Goal: Communication & Community: Share content

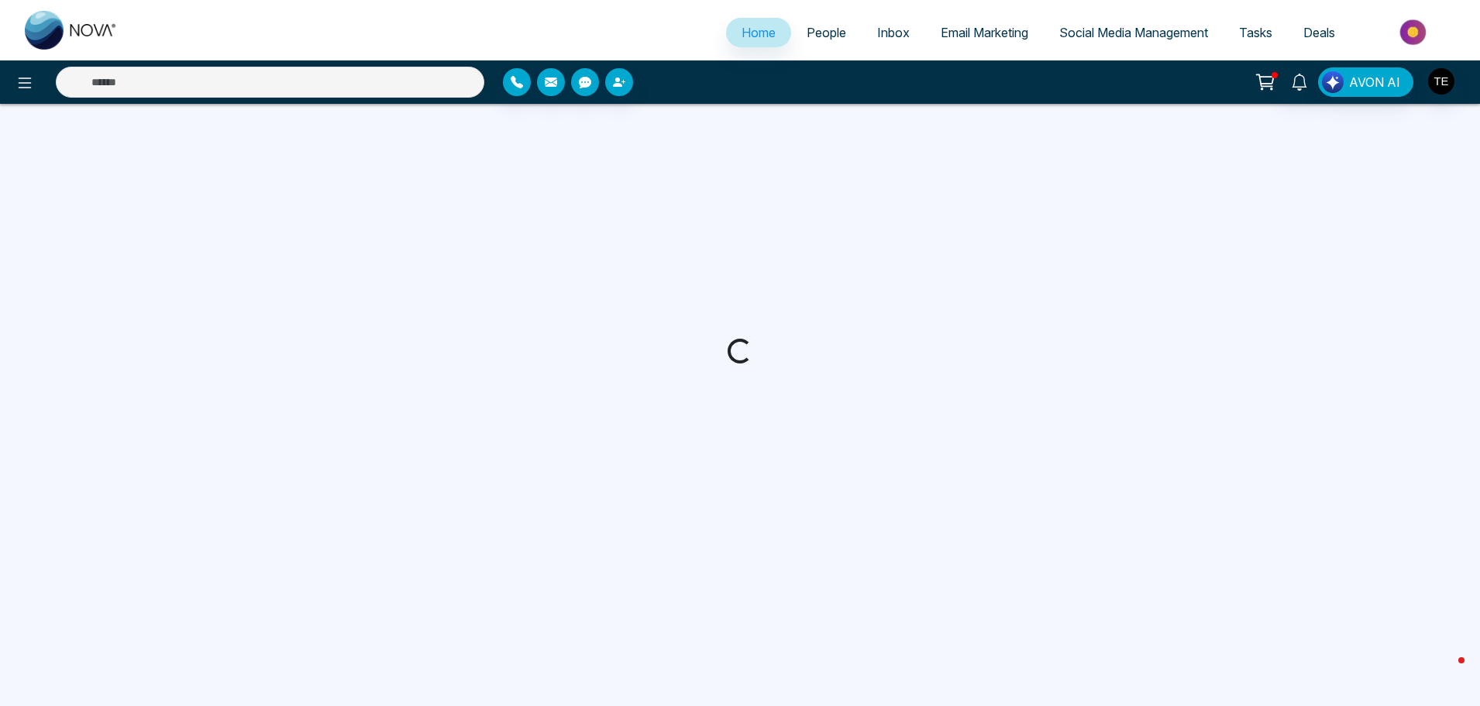
select select "*"
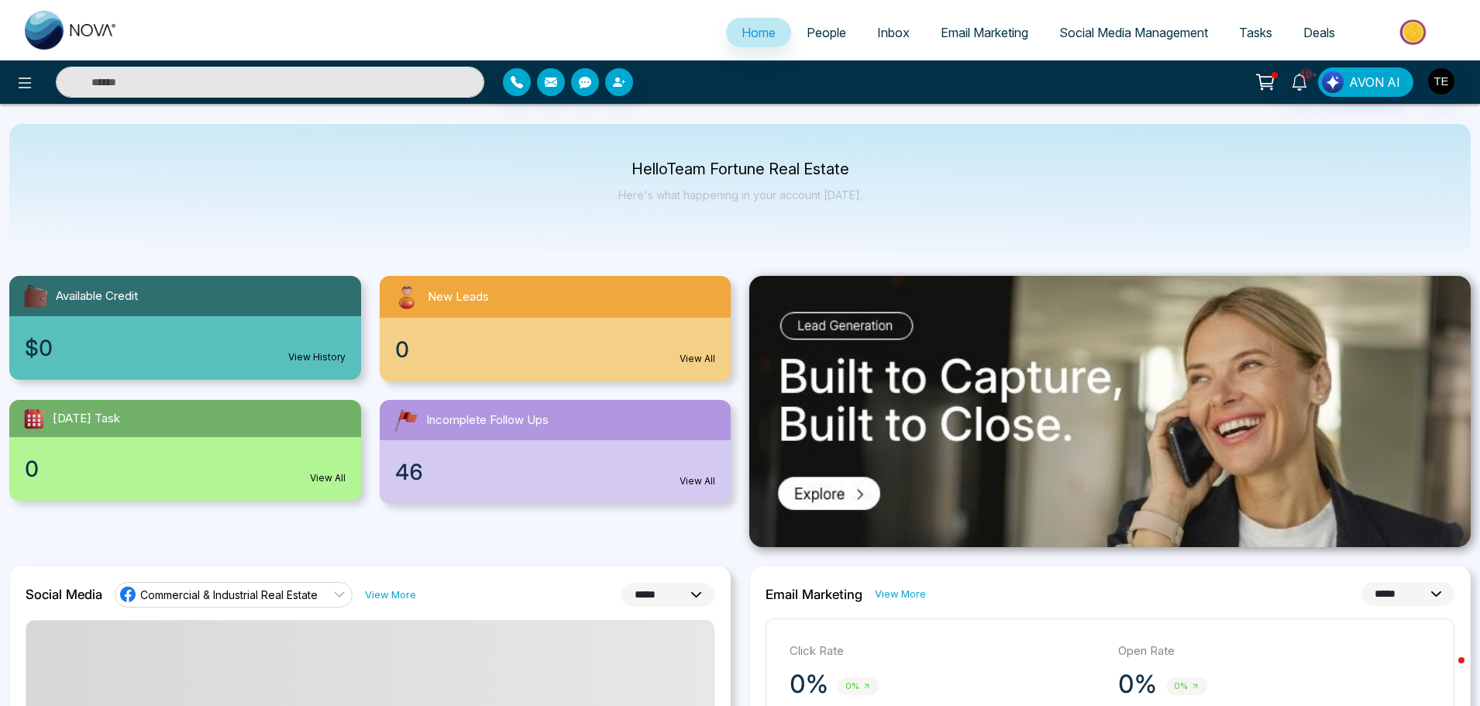
click at [155, 83] on input "text" at bounding box center [270, 82] width 428 height 31
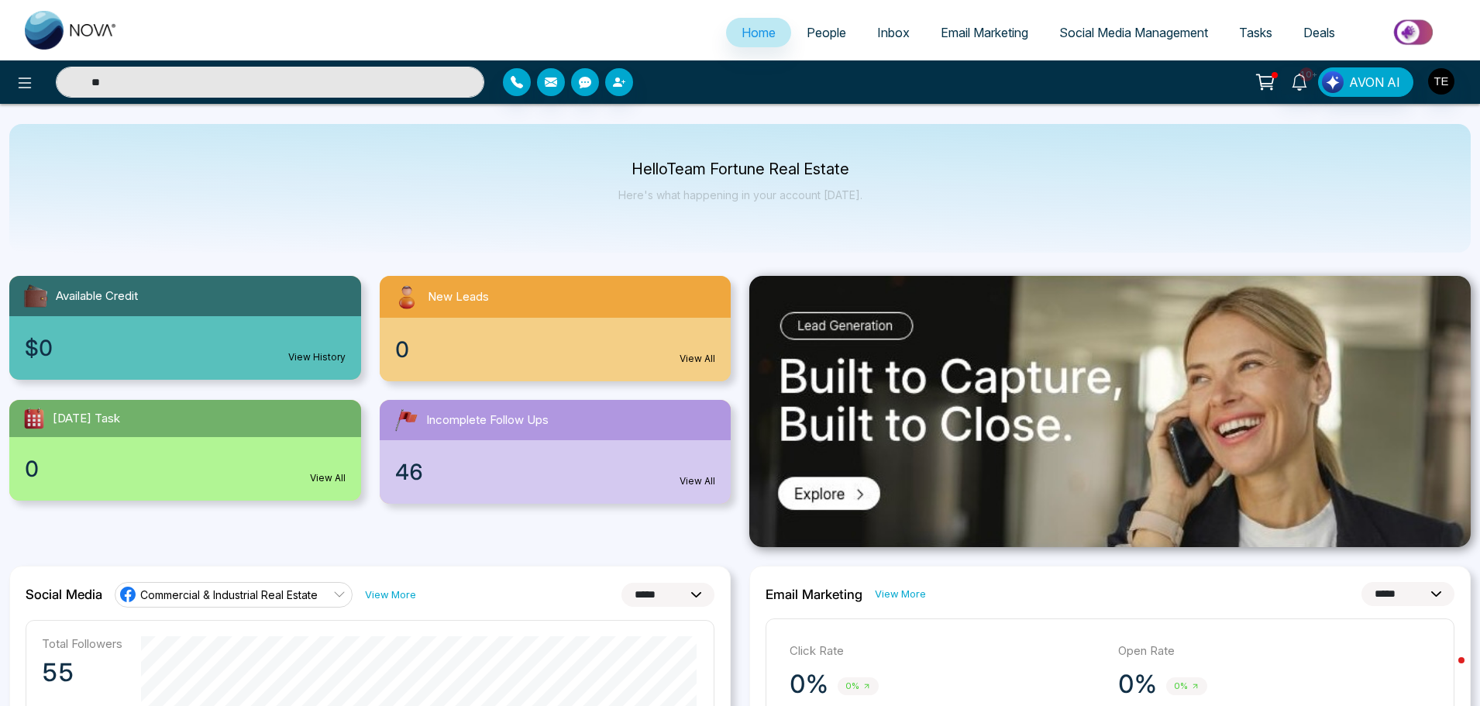
type input "*"
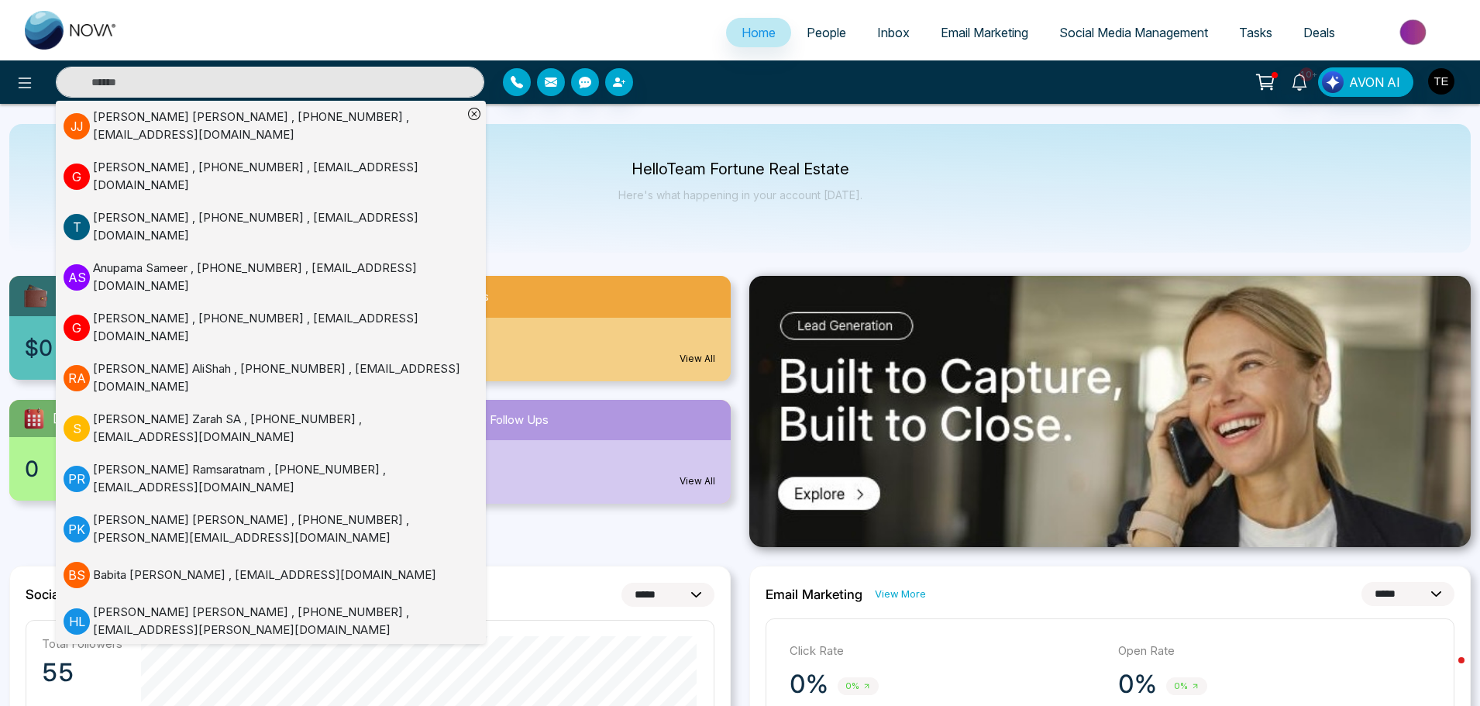
click at [158, 77] on input "text" at bounding box center [270, 82] width 428 height 31
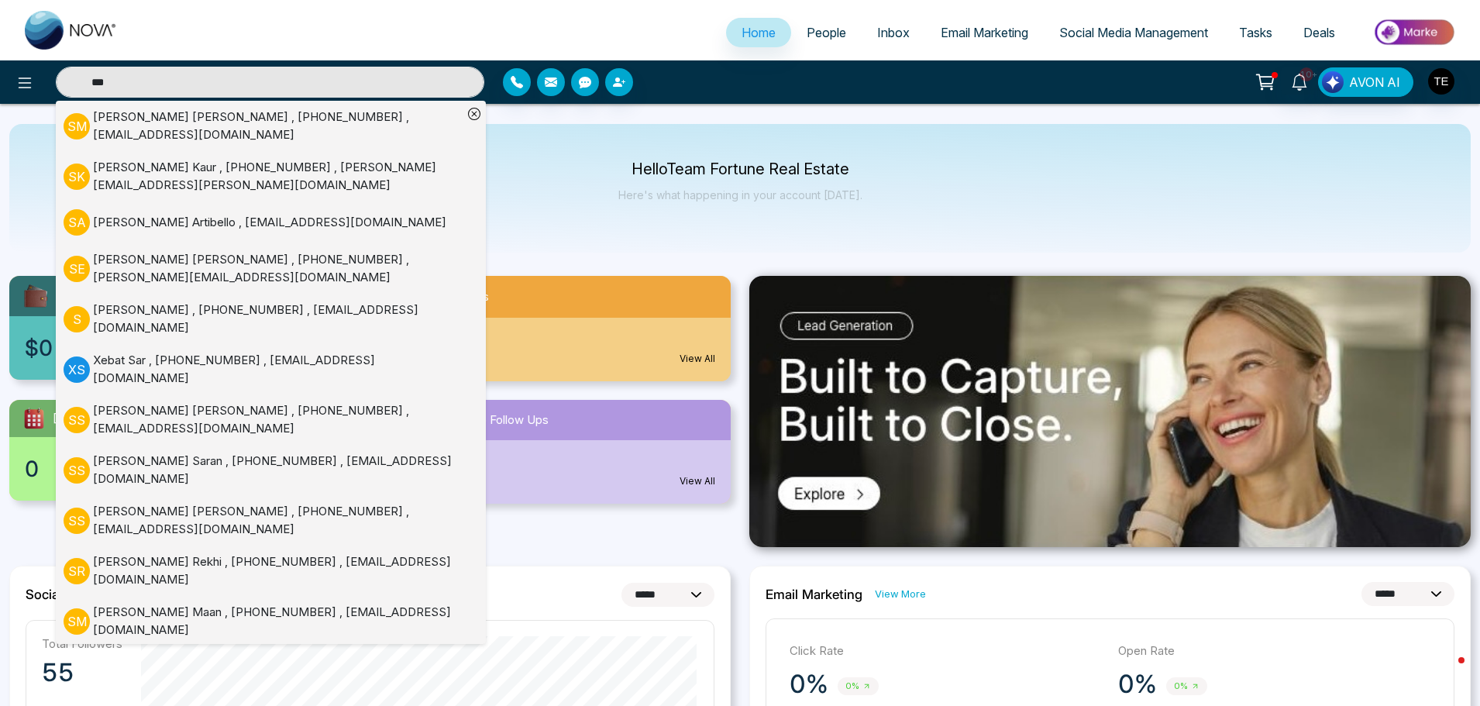
type input "***"
click at [381, 119] on div "[PERSON_NAME] , [PHONE_NUMBER] , [EMAIL_ADDRESS][DOMAIN_NAME]" at bounding box center [278, 125] width 370 height 35
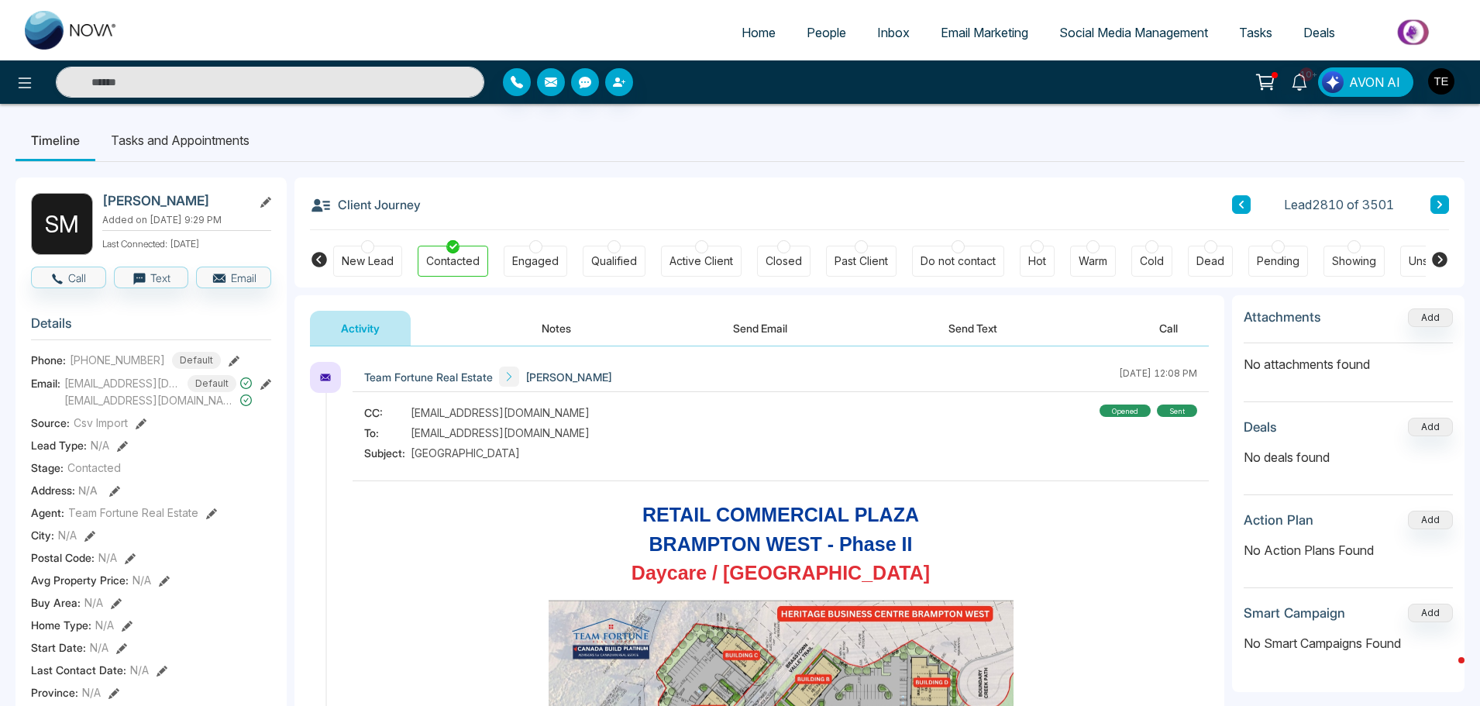
click at [747, 326] on button "Send Email" at bounding box center [760, 328] width 116 height 35
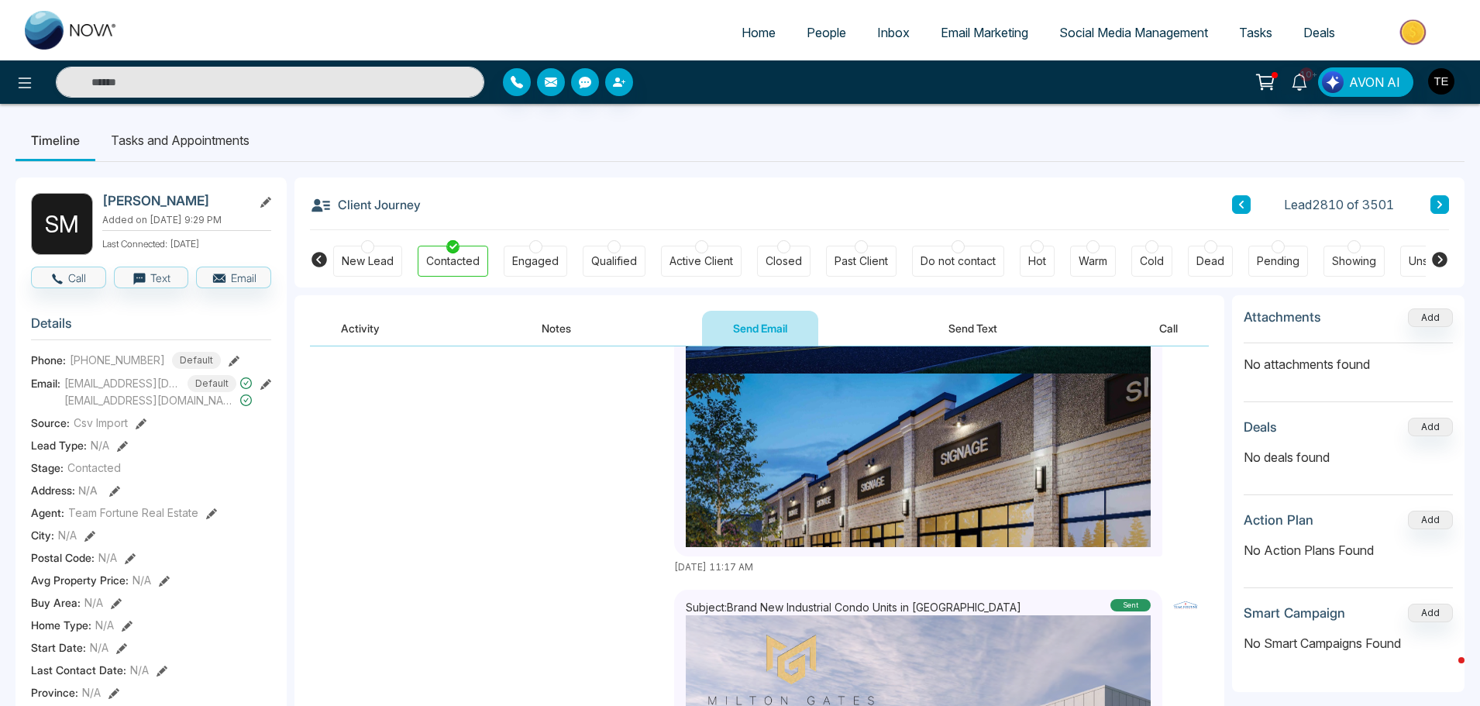
scroll to position [1771, 0]
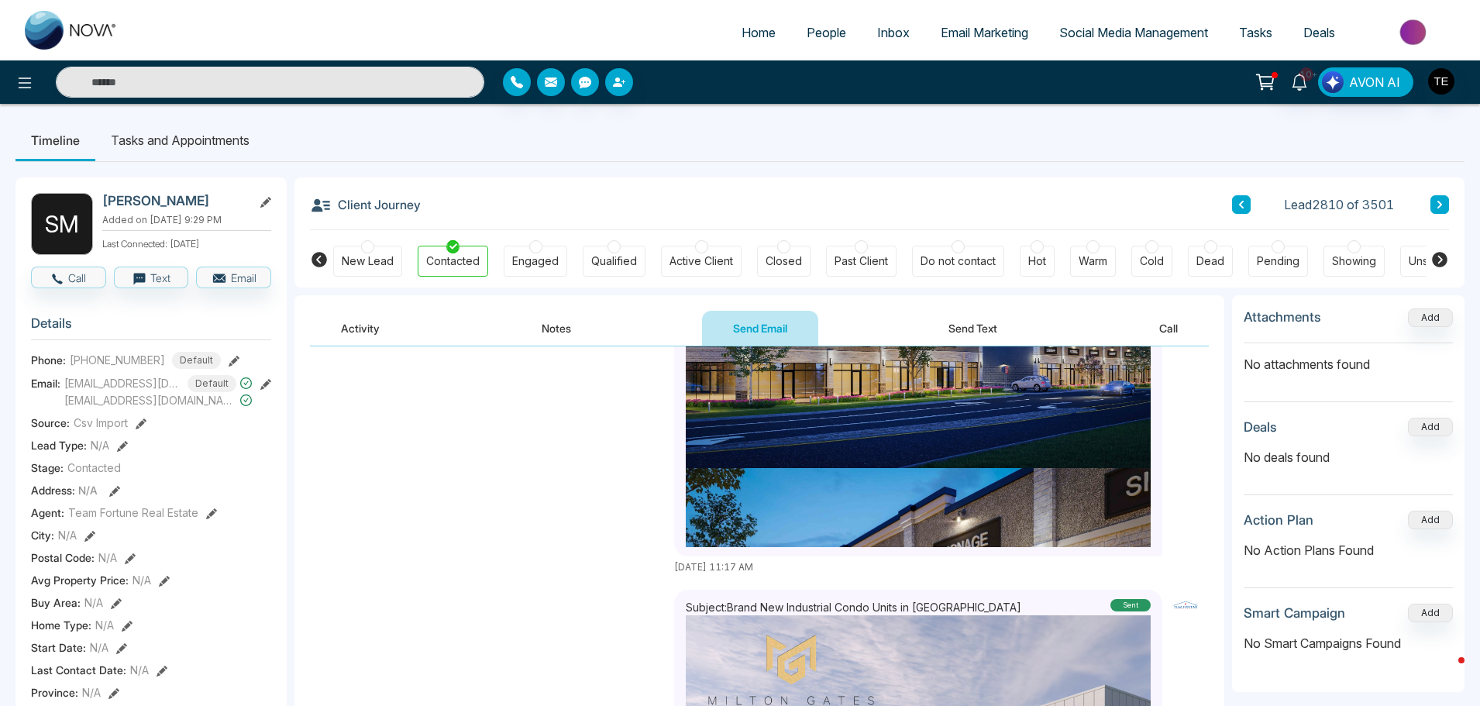
drag, startPoint x: 915, startPoint y: 644, endPoint x: 928, endPoint y: 687, distance: 44.6
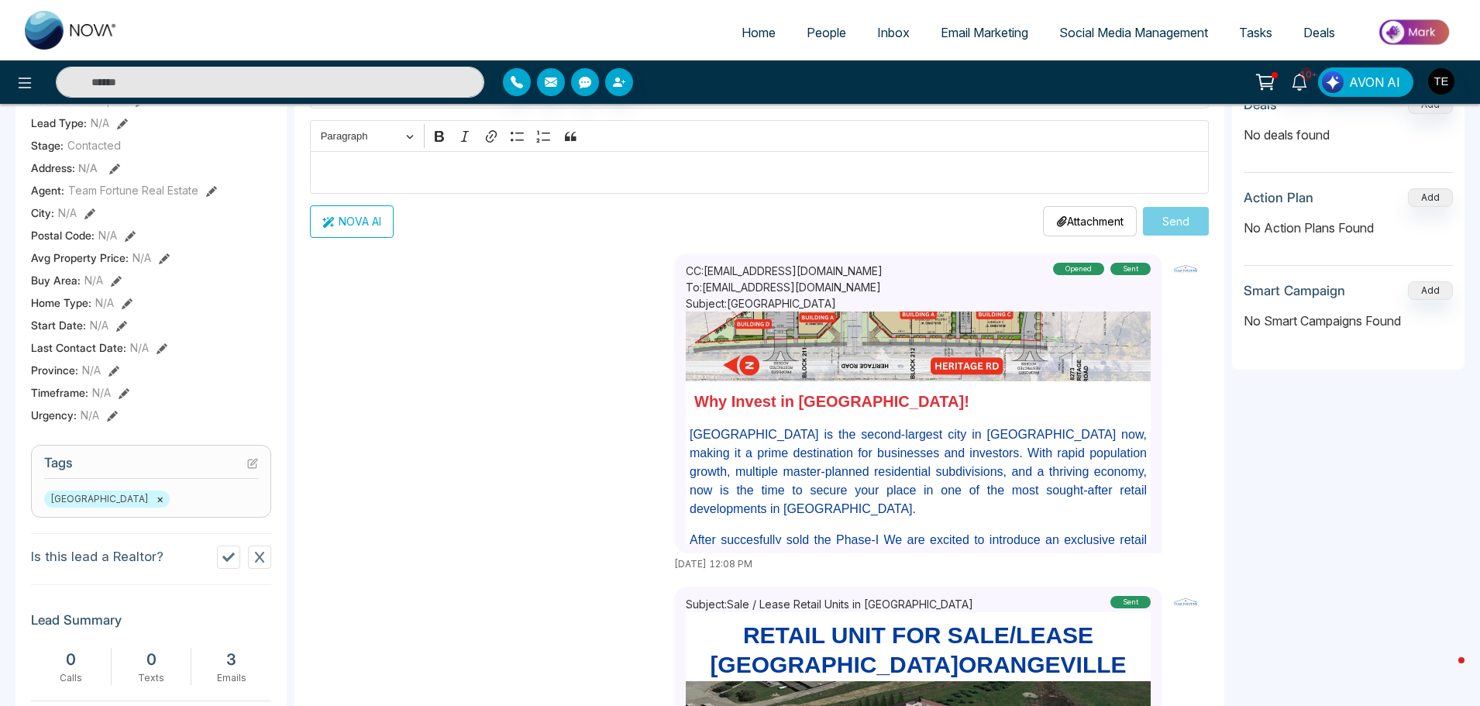
scroll to position [0, 0]
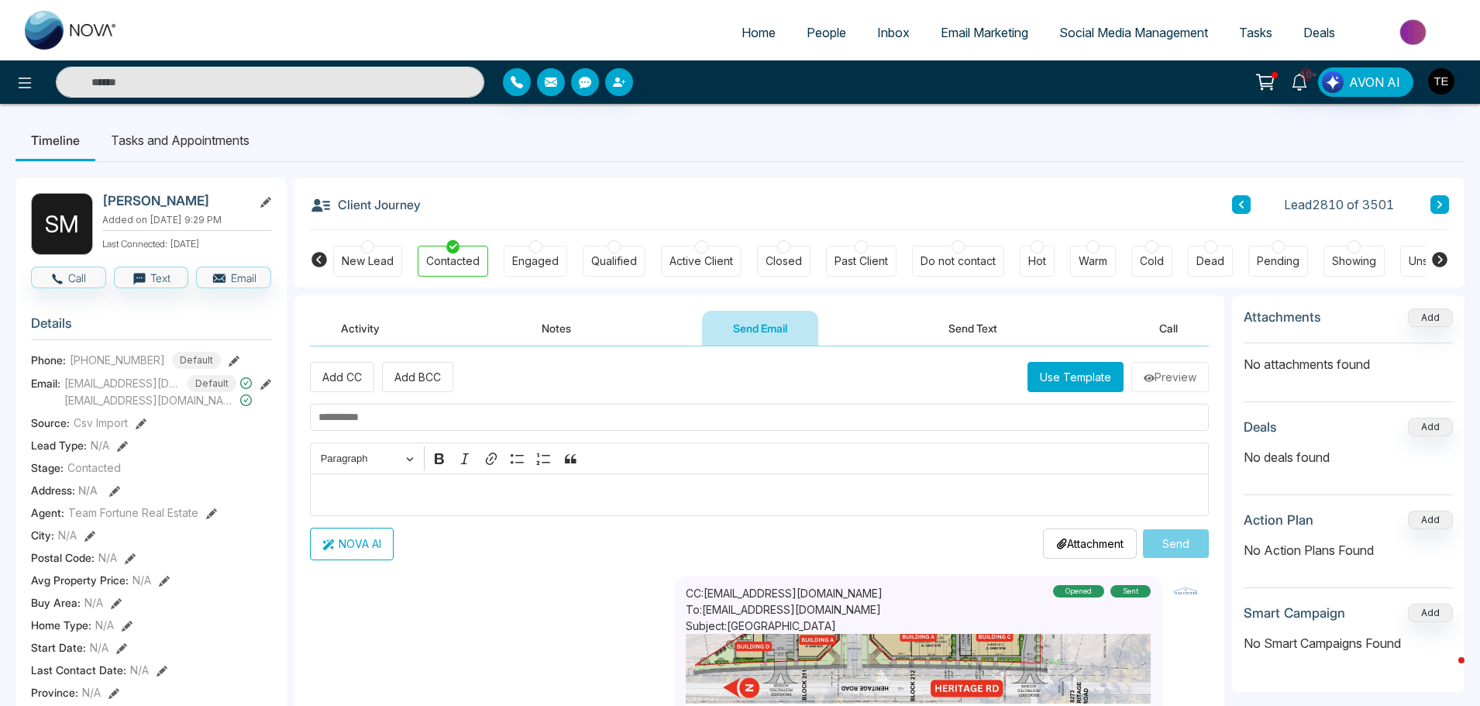
click at [414, 416] on input "text" at bounding box center [759, 417] width 899 height 27
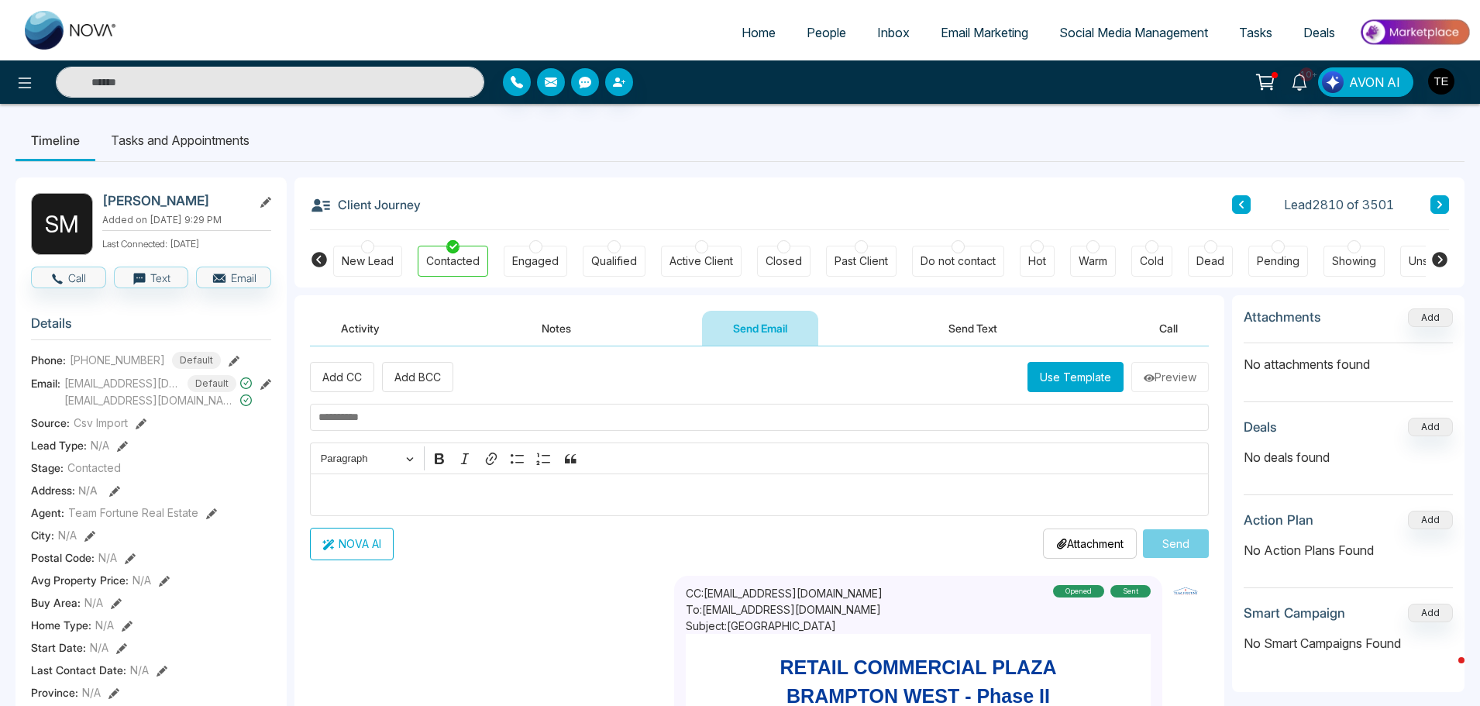
click at [748, 332] on button "Send Email" at bounding box center [760, 328] width 116 height 35
click at [1064, 547] on p "Attachment" at bounding box center [1089, 543] width 67 height 16
click at [403, 425] on input "text" at bounding box center [759, 417] width 899 height 27
type input "*"
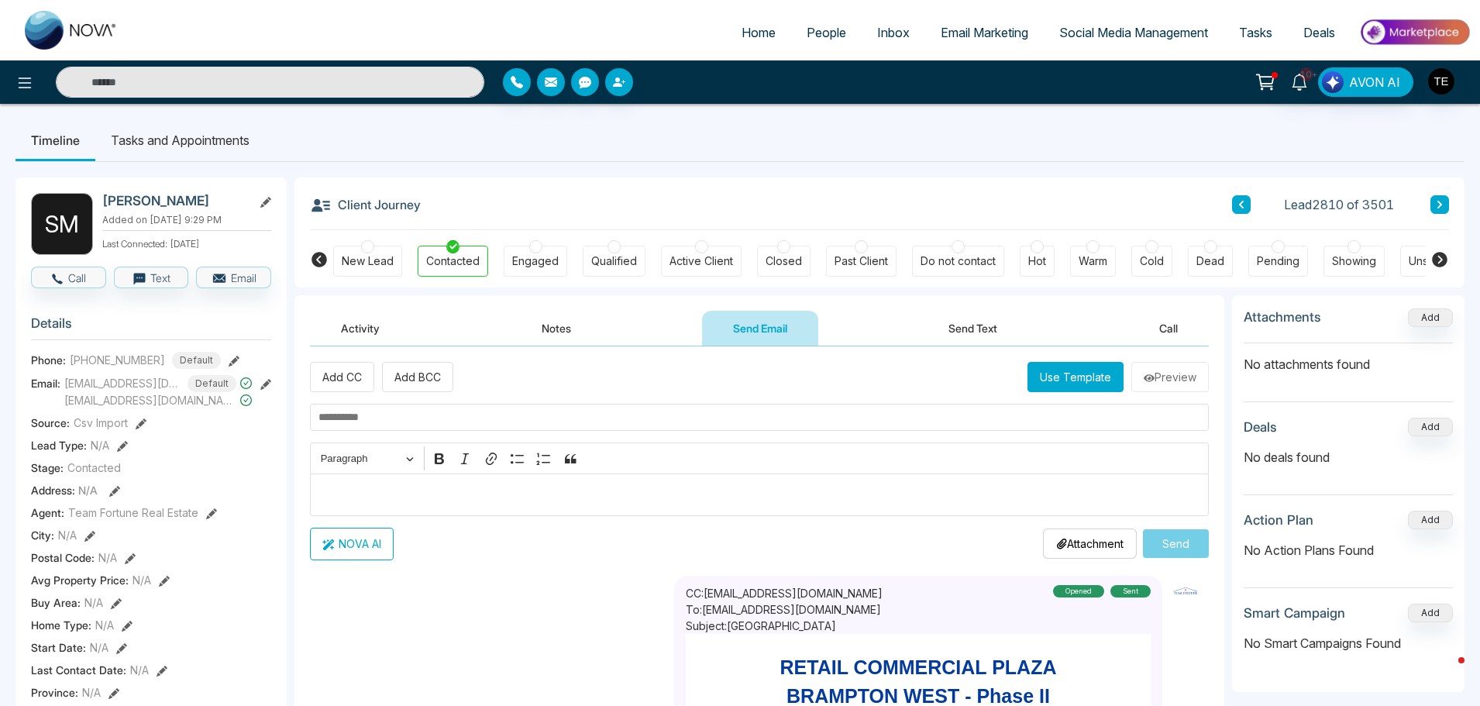
click at [1076, 375] on button "Use Template" at bounding box center [1075, 377] width 96 height 30
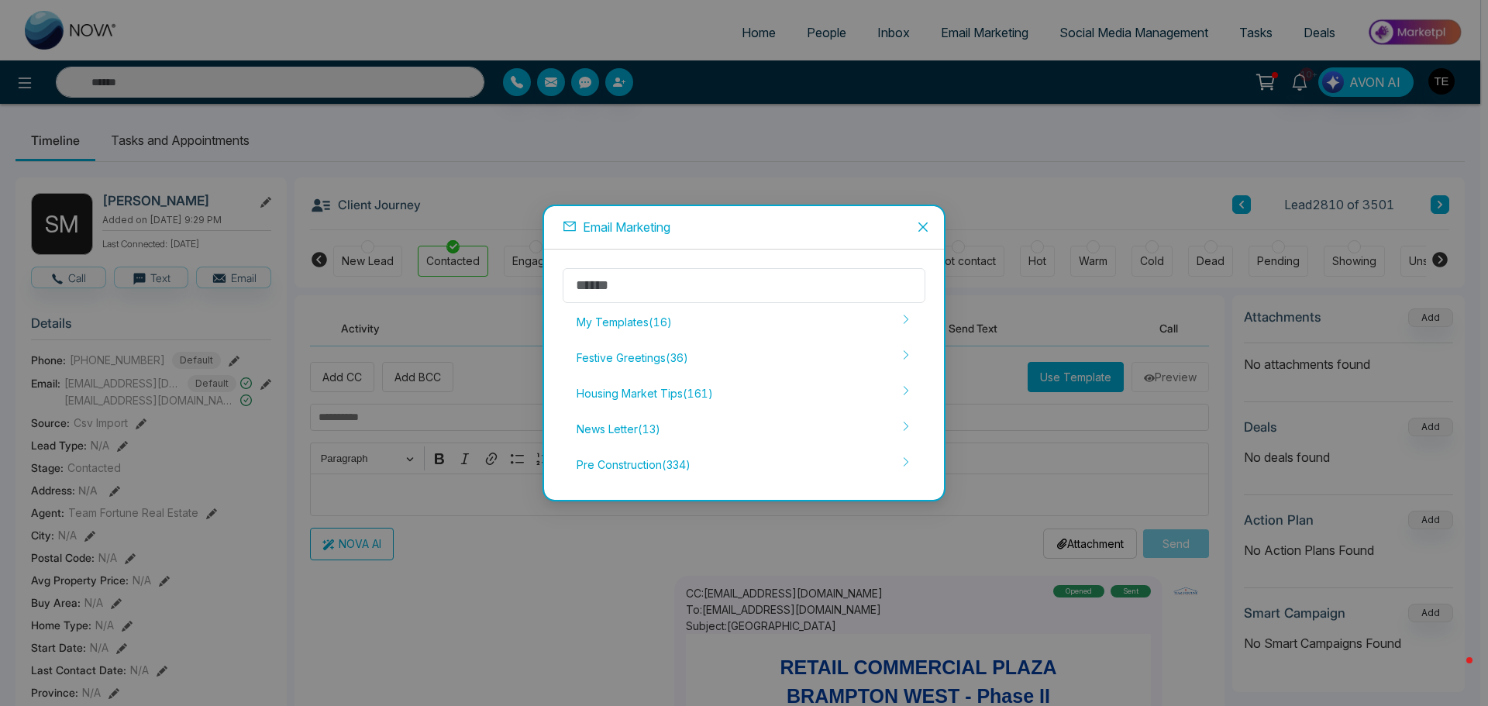
click at [923, 228] on icon "close" at bounding box center [923, 227] width 12 height 12
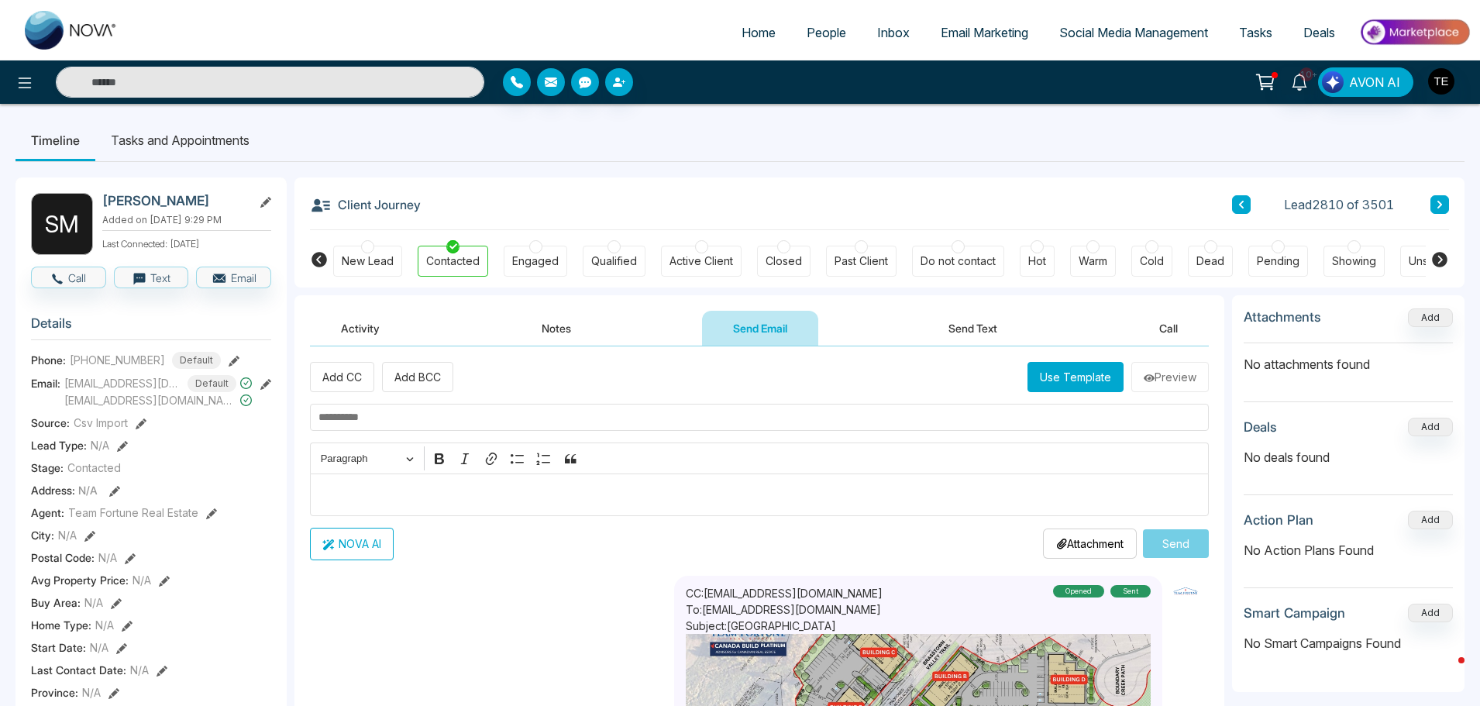
click at [546, 328] on button "Notes" at bounding box center [556, 328] width 91 height 35
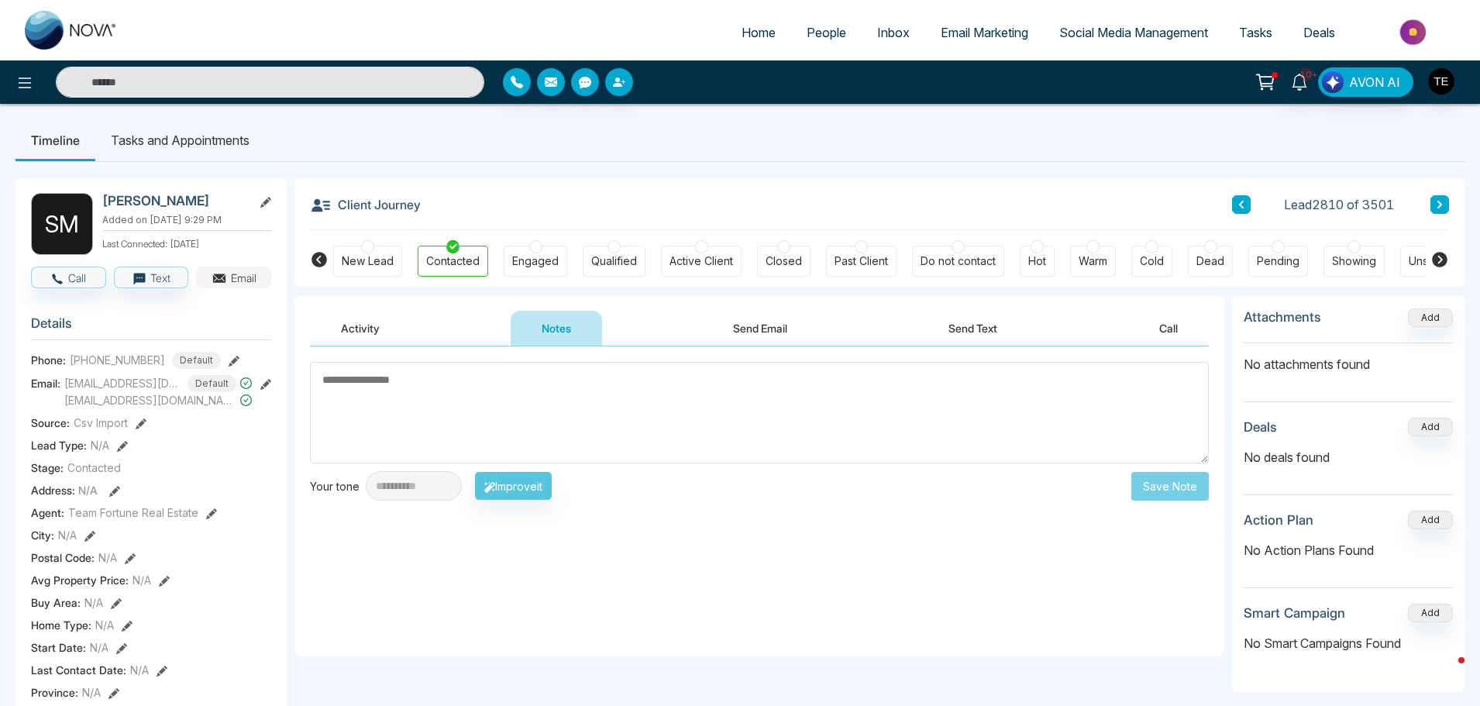
click at [227, 279] on button "Email" at bounding box center [233, 278] width 75 height 22
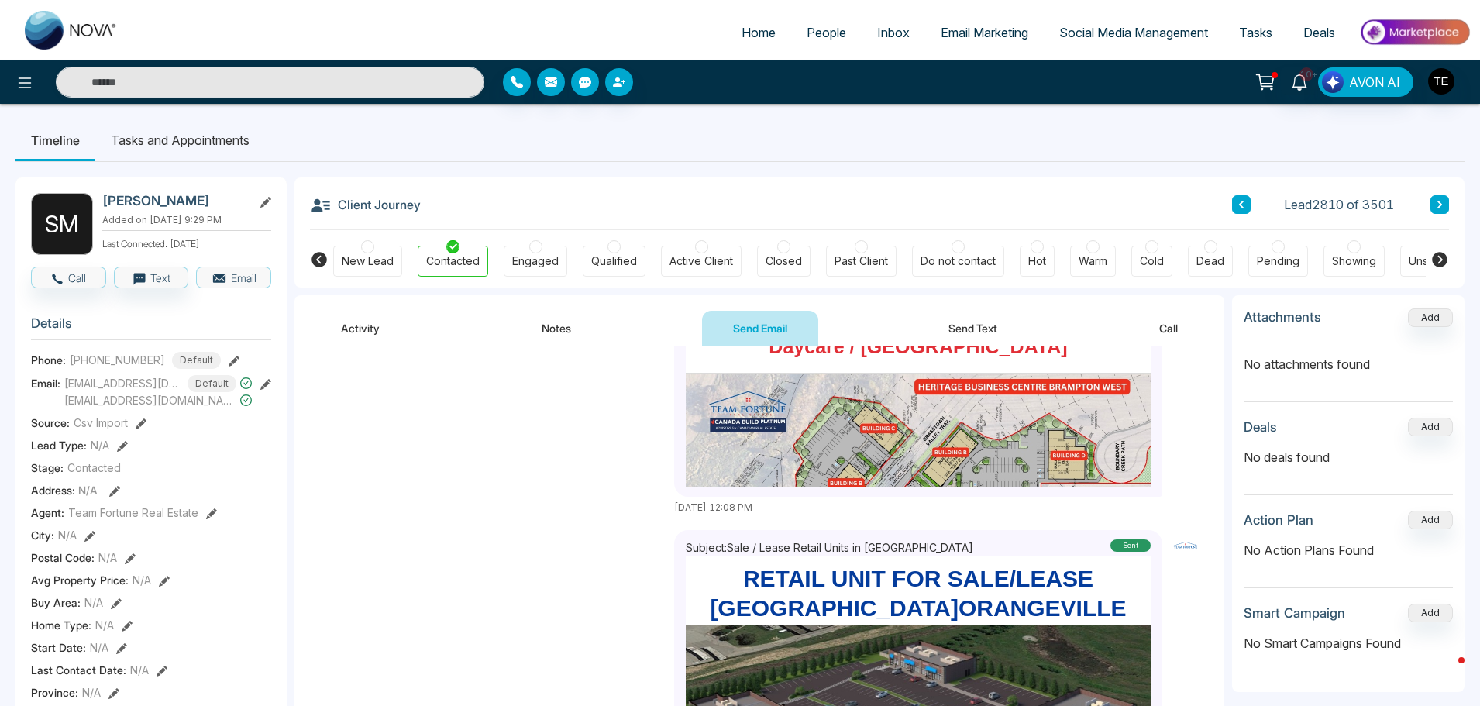
scroll to position [387, 0]
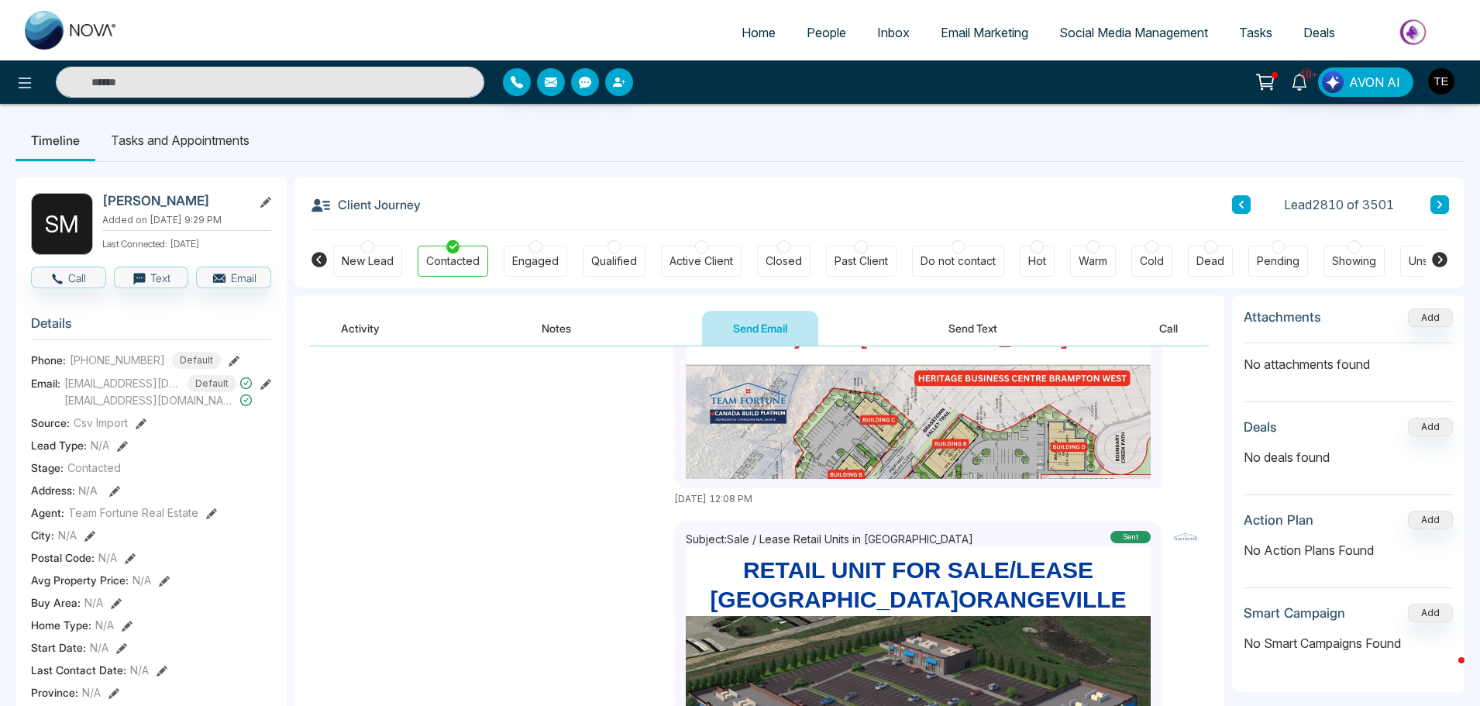
click at [737, 326] on button "Send Email" at bounding box center [760, 328] width 116 height 35
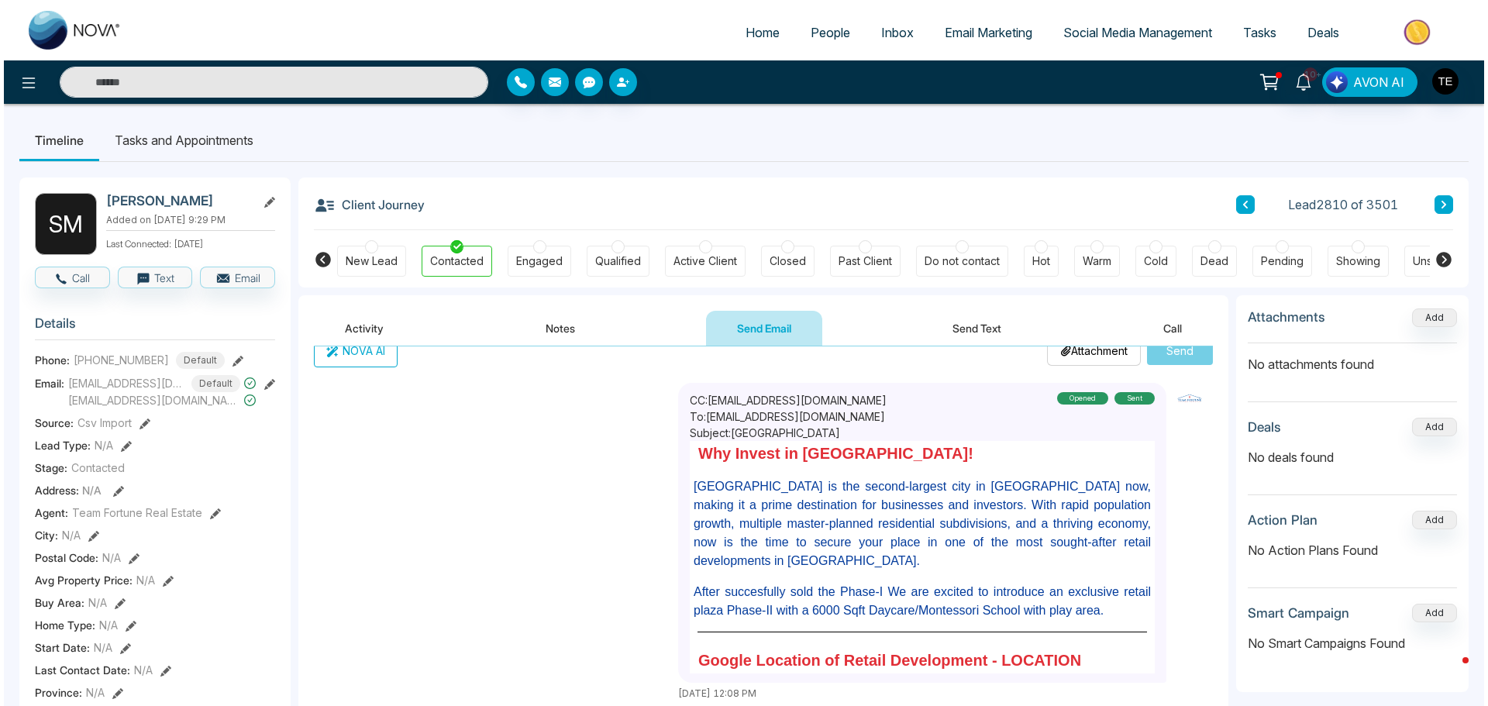
scroll to position [0, 0]
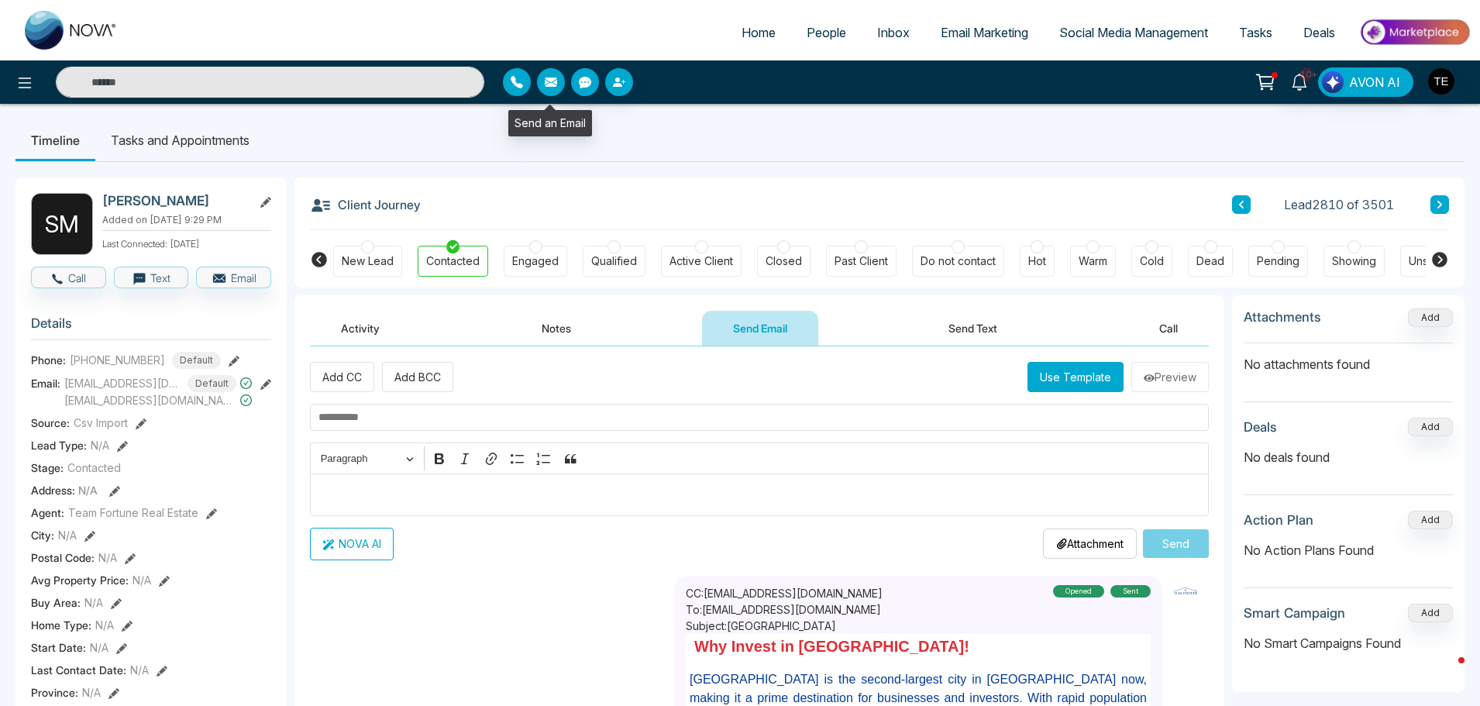
click at [549, 81] on icon "button" at bounding box center [551, 81] width 12 height 9
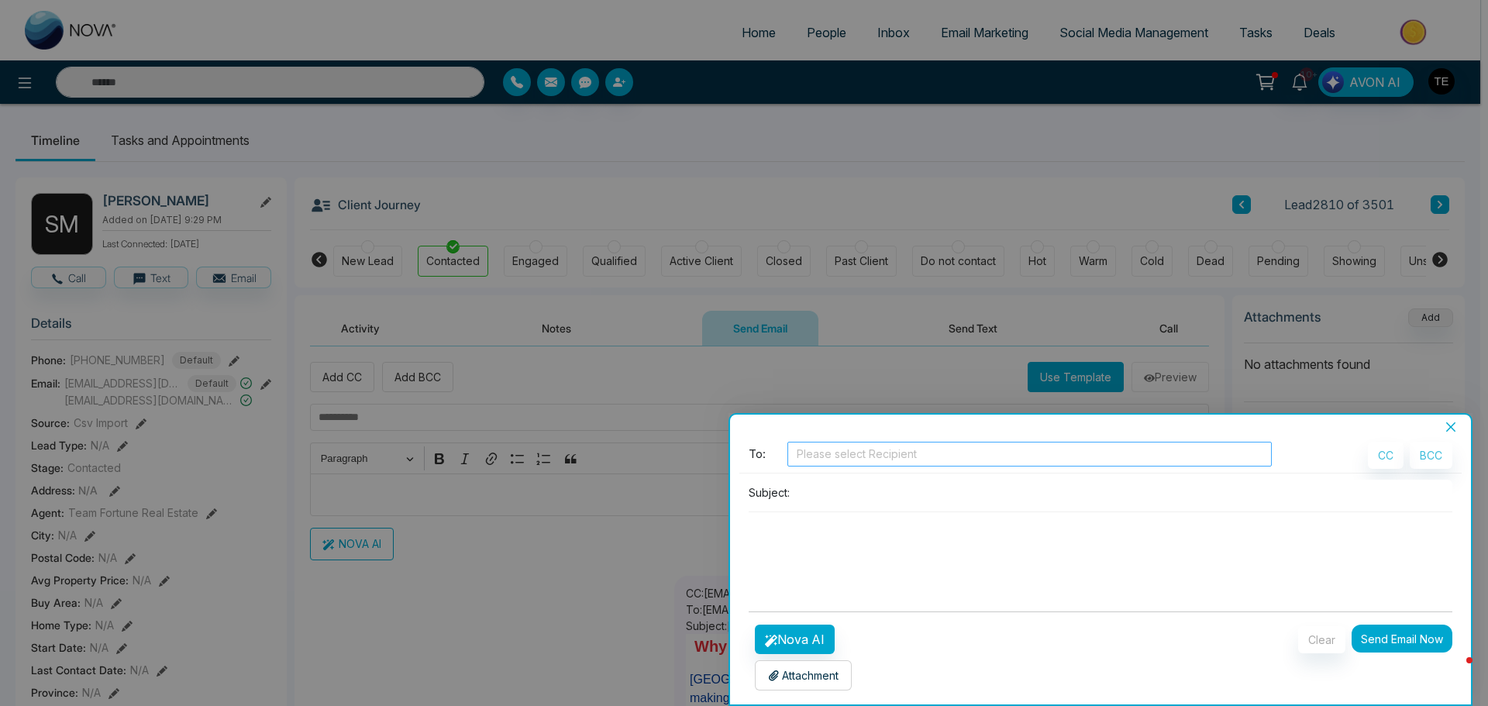
click at [826, 456] on div at bounding box center [1029, 454] width 477 height 19
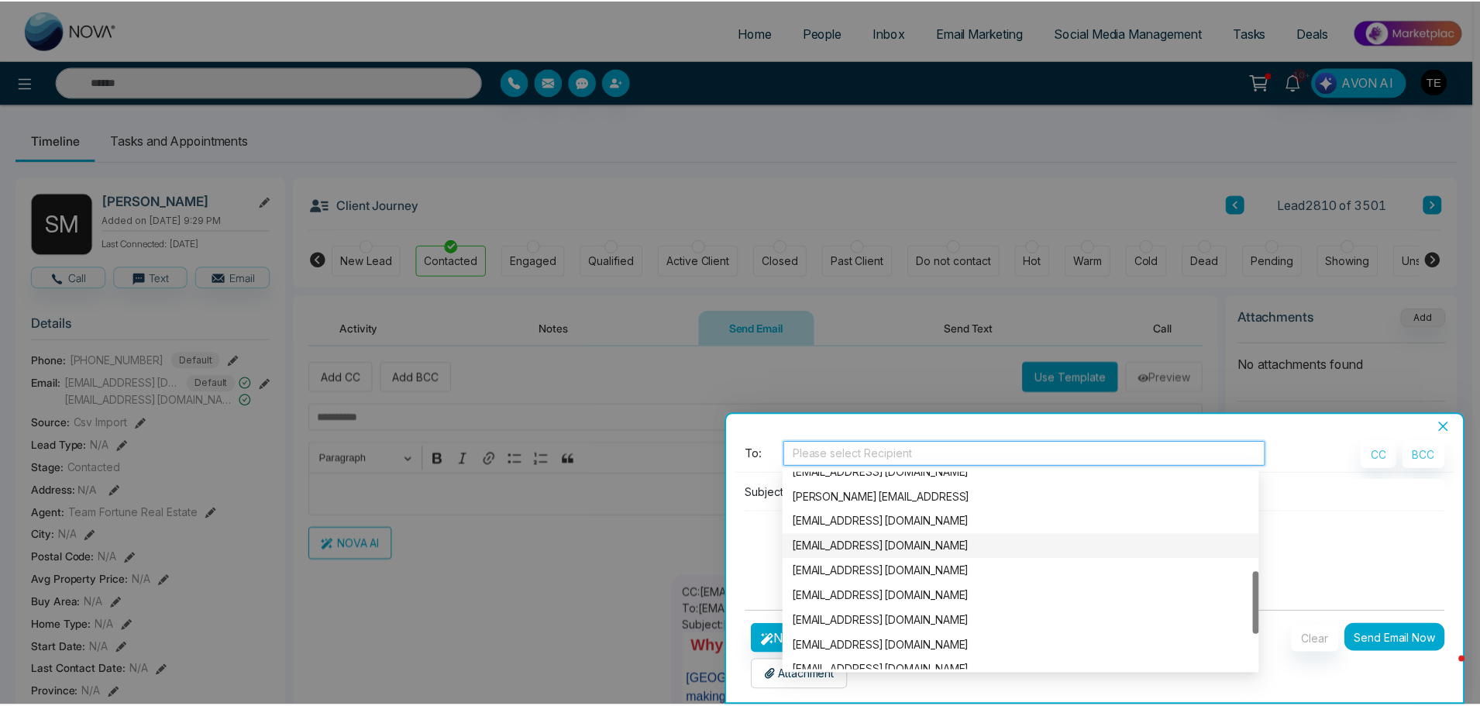
scroll to position [422, 0]
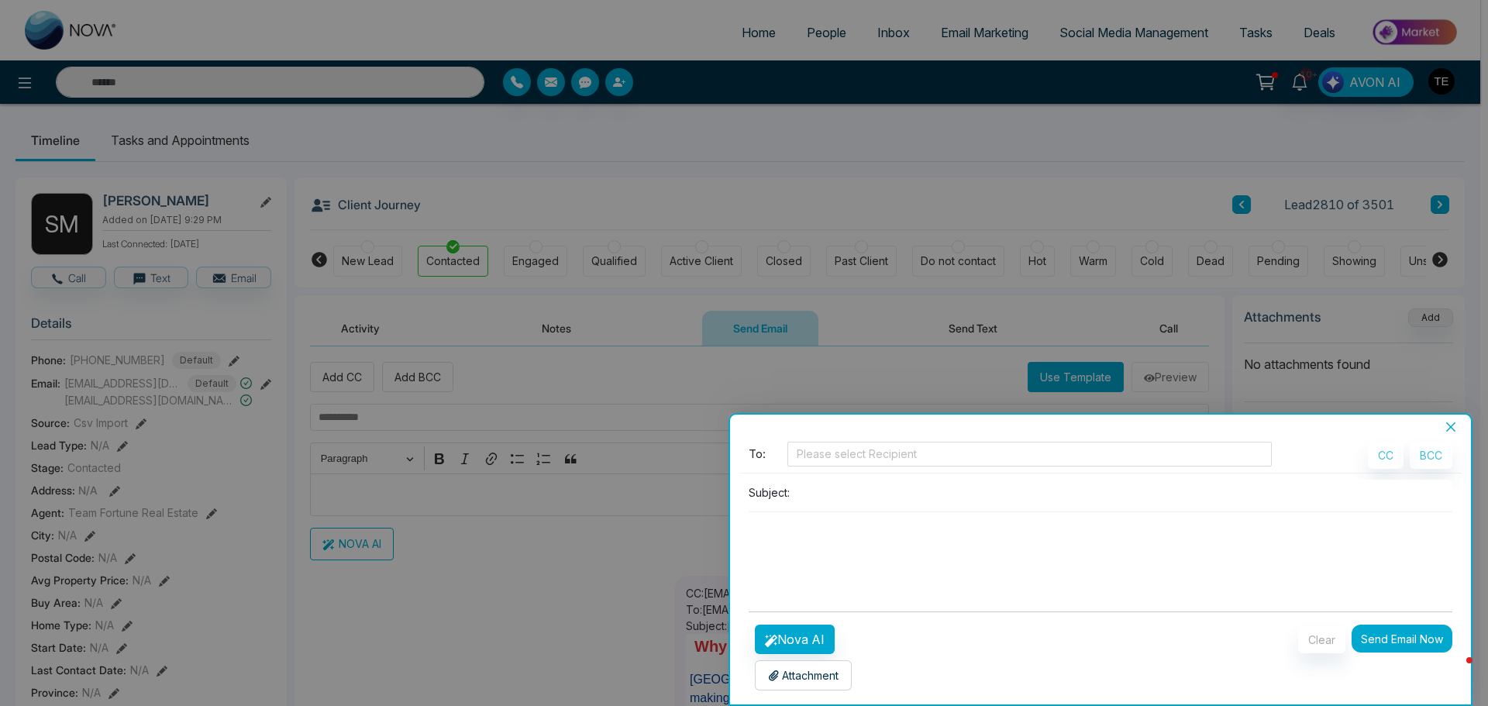
click at [1445, 425] on icon "close" at bounding box center [1450, 427] width 12 height 12
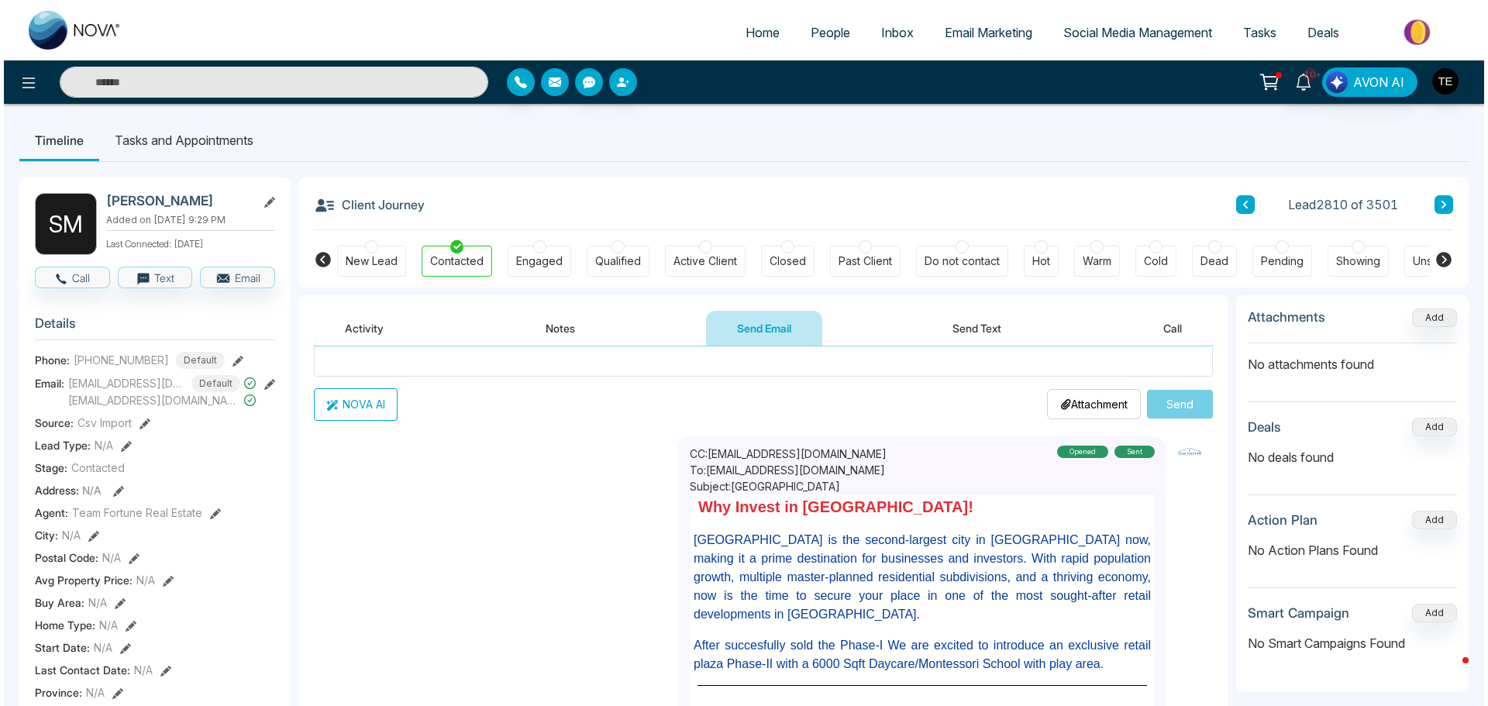
scroll to position [0, 0]
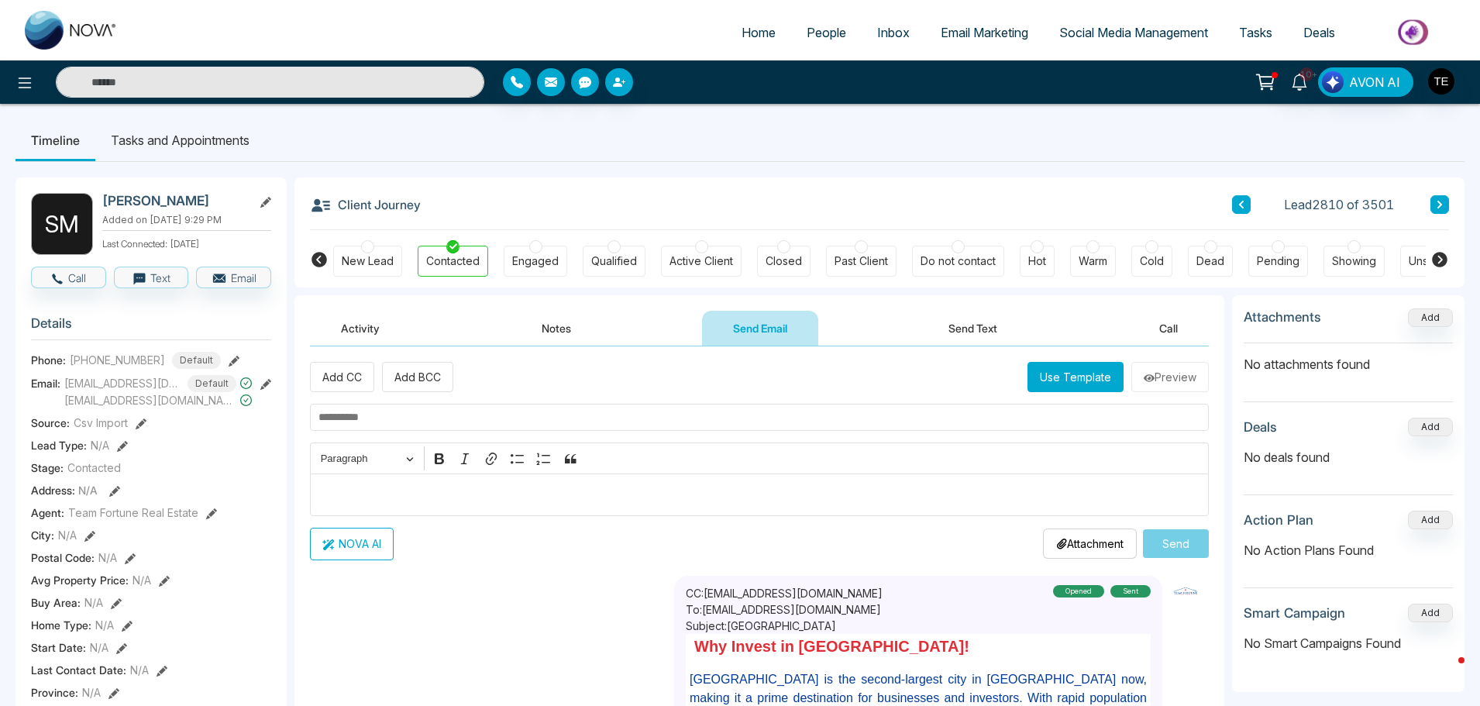
click at [1055, 372] on button "Use Template" at bounding box center [1075, 377] width 96 height 30
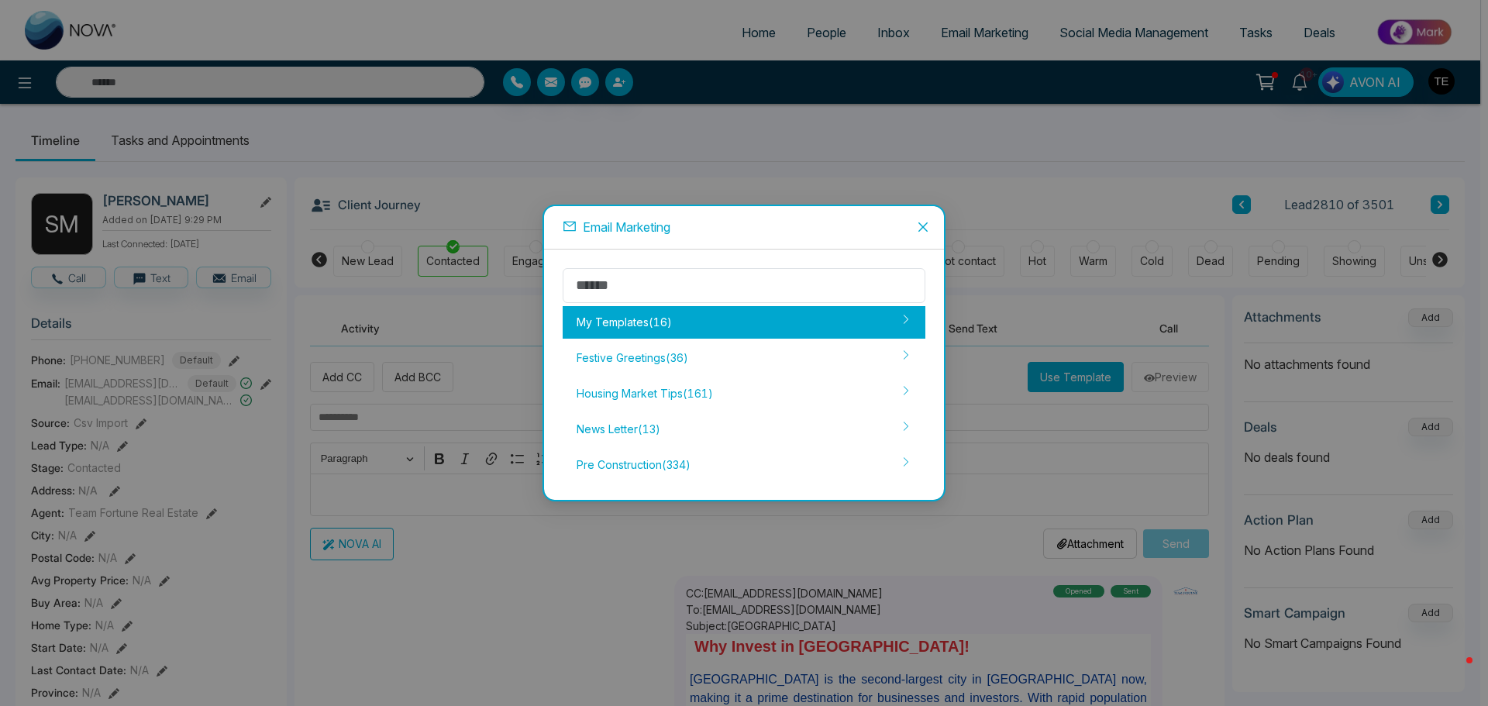
click at [609, 322] on div "My Templates ( 16 )" at bounding box center [744, 322] width 363 height 33
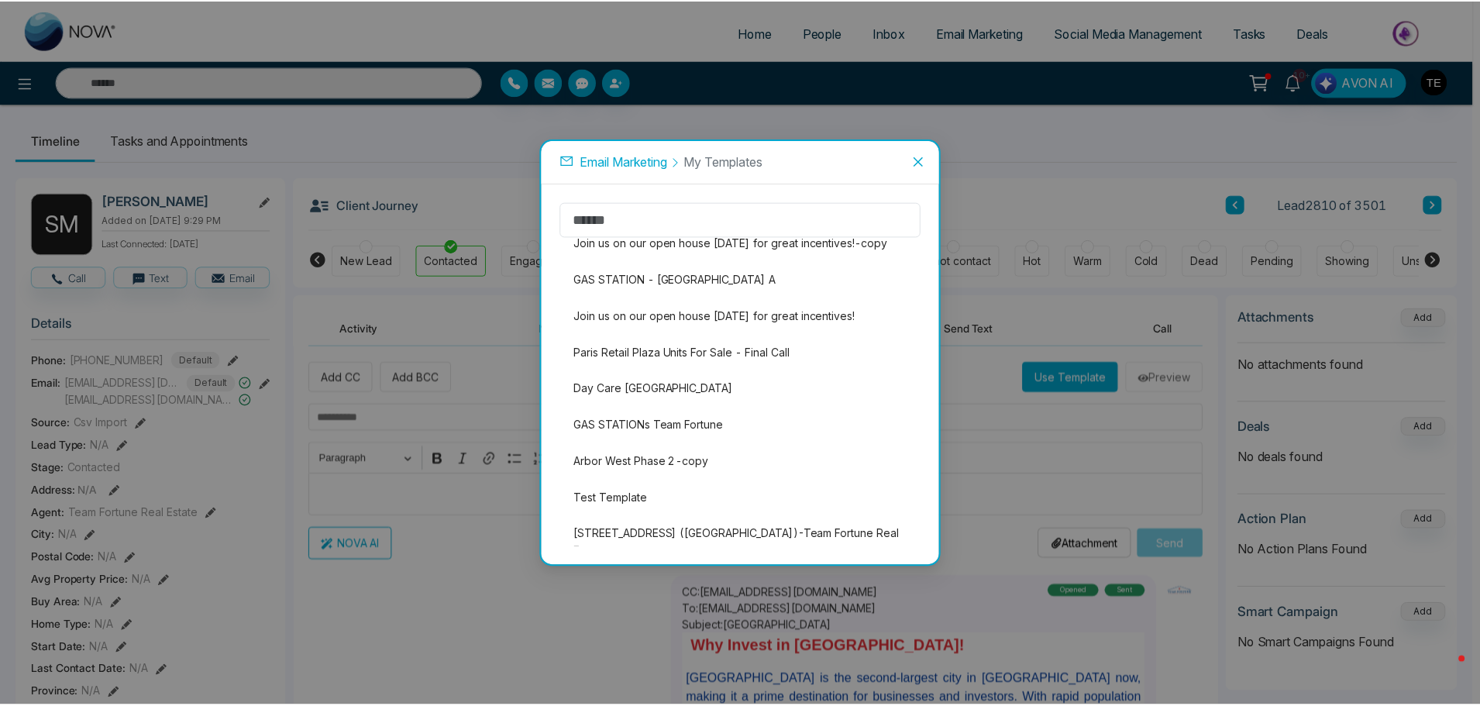
scroll to position [283, 0]
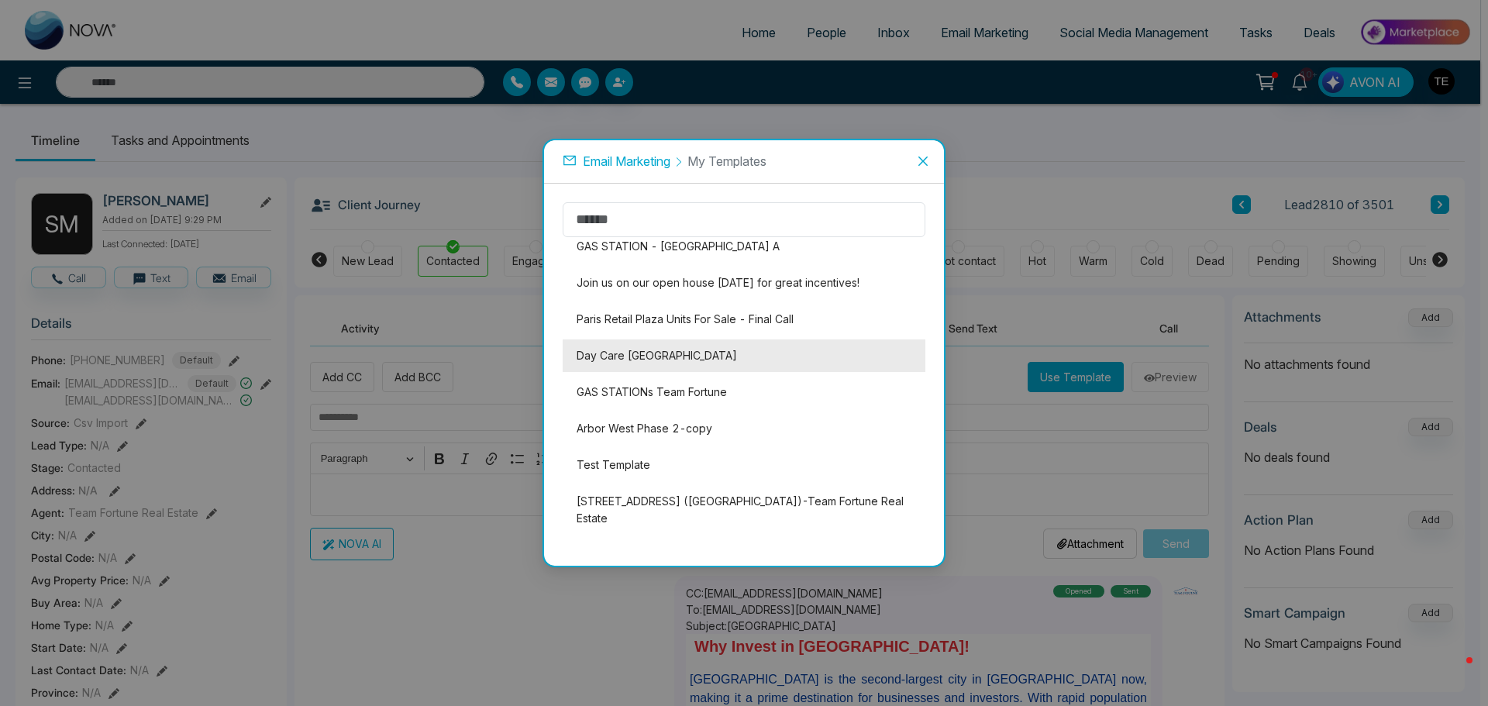
click at [643, 354] on li "Day Care [GEOGRAPHIC_DATA]" at bounding box center [744, 355] width 363 height 33
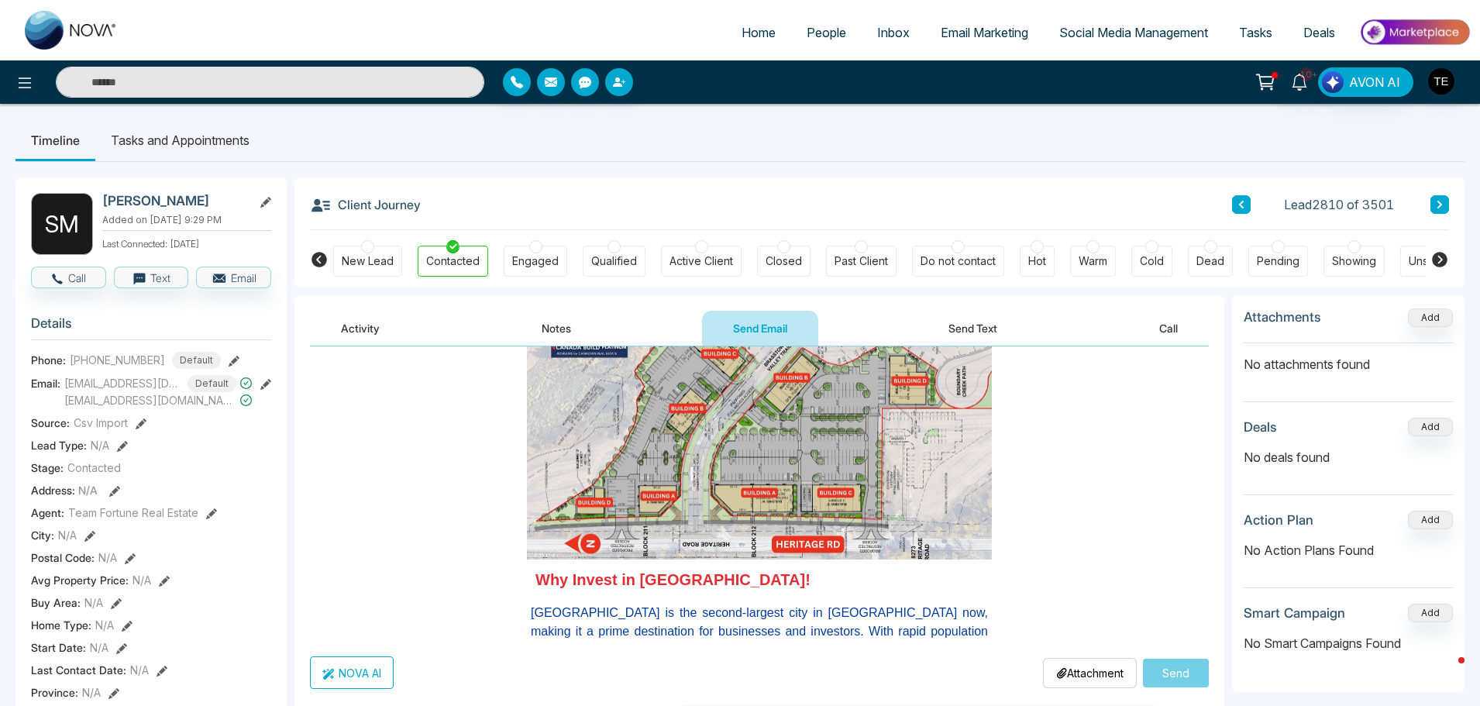
scroll to position [0, 0]
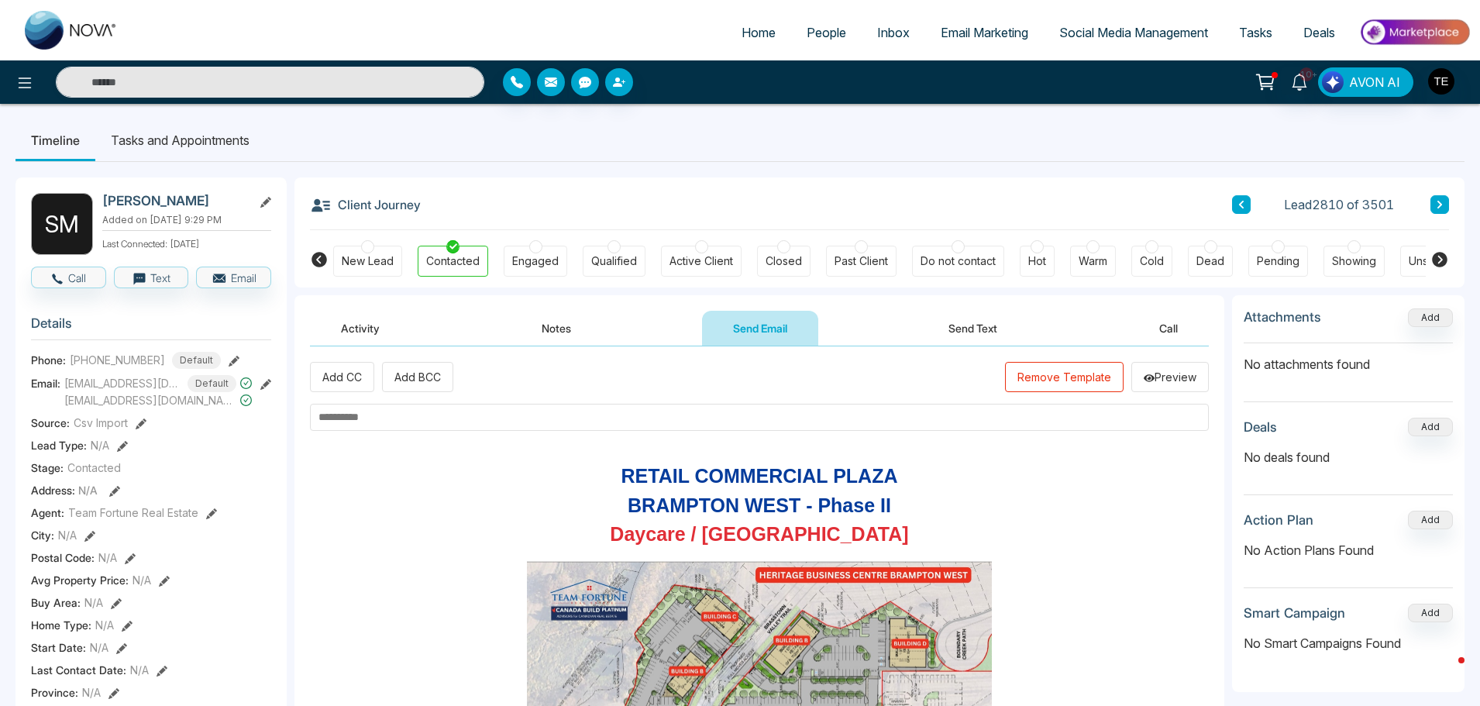
click at [369, 418] on input "text" at bounding box center [759, 417] width 899 height 27
click at [384, 414] on input "text" at bounding box center [759, 417] width 899 height 27
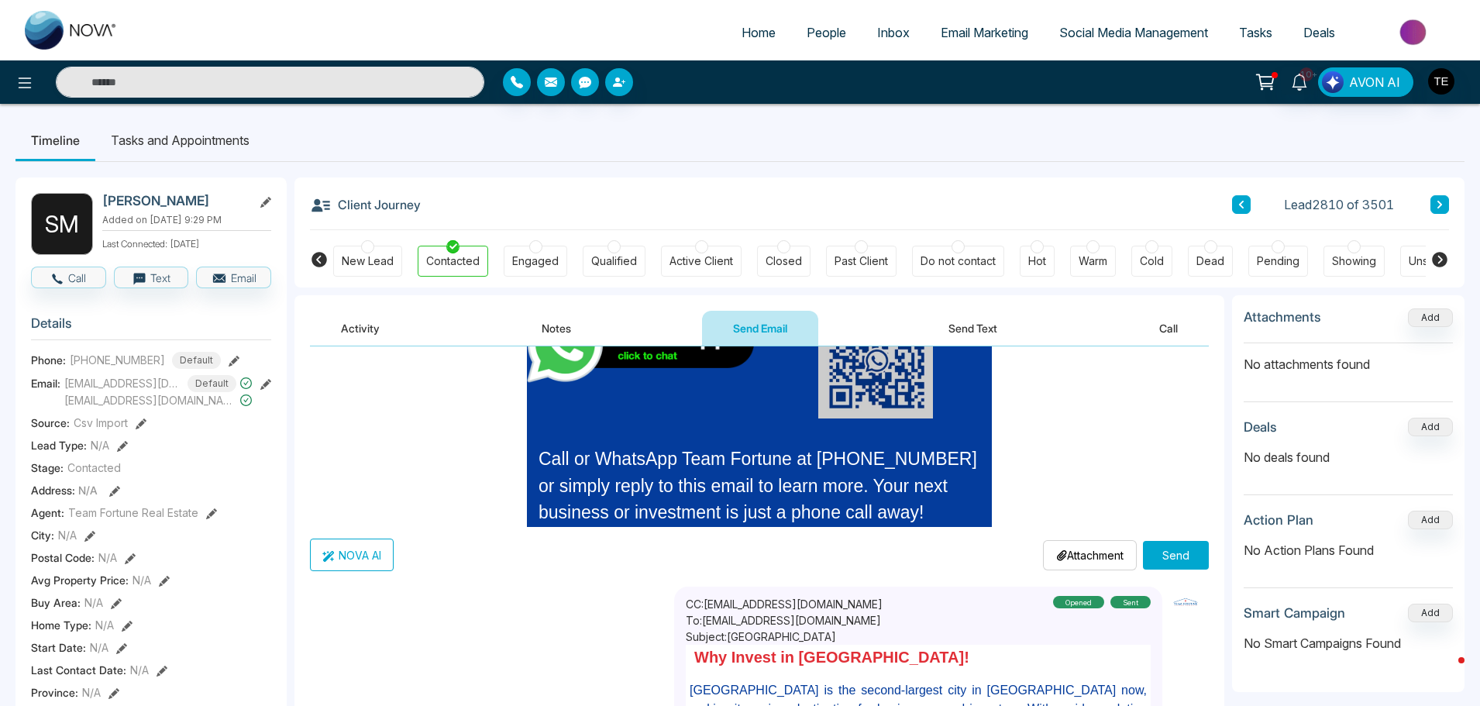
scroll to position [387, 0]
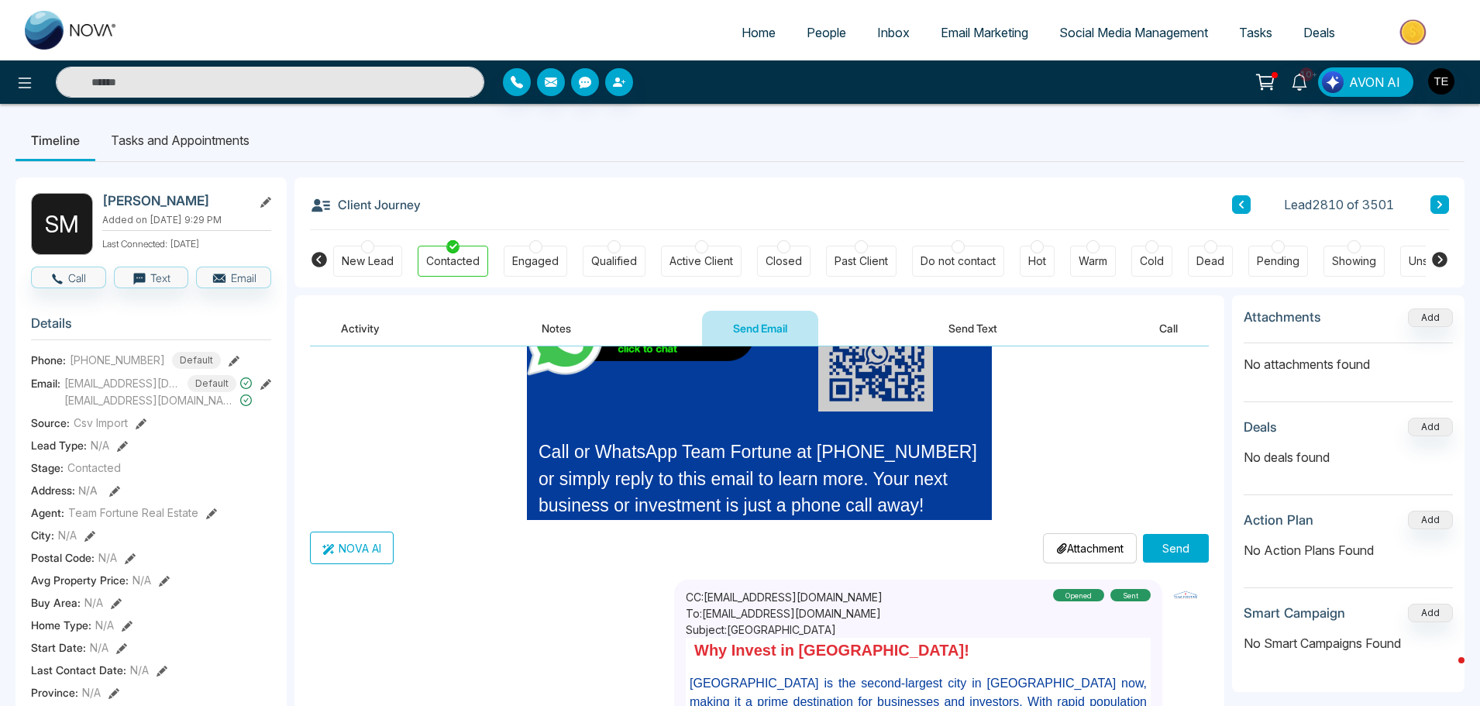
type input "**********"
click at [1154, 547] on button "Send" at bounding box center [1176, 548] width 66 height 29
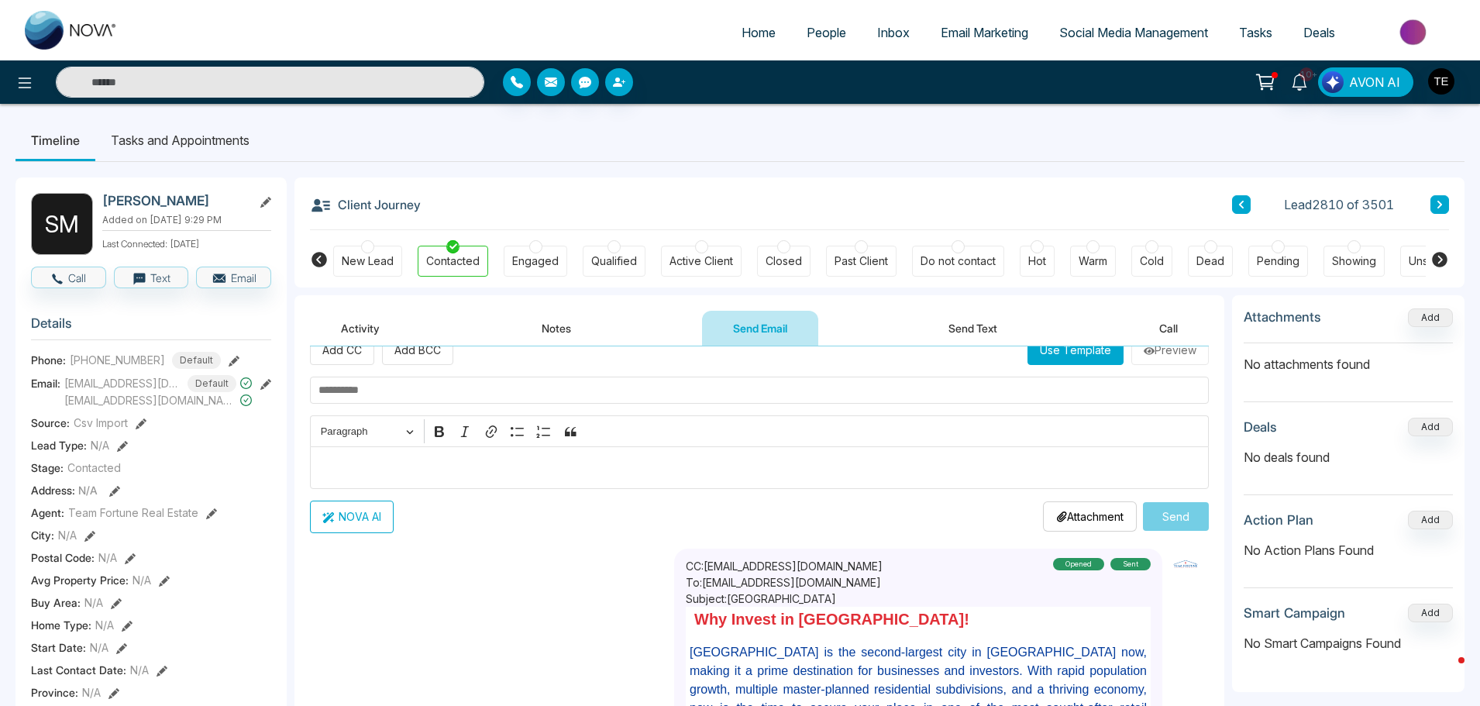
scroll to position [0, 0]
